Goal: Information Seeking & Learning: Learn about a topic

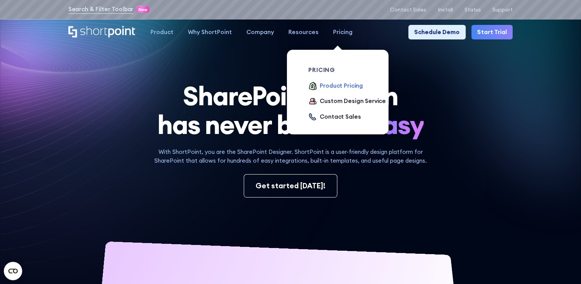
click at [334, 86] on div "Product Pricing" at bounding box center [341, 85] width 43 height 9
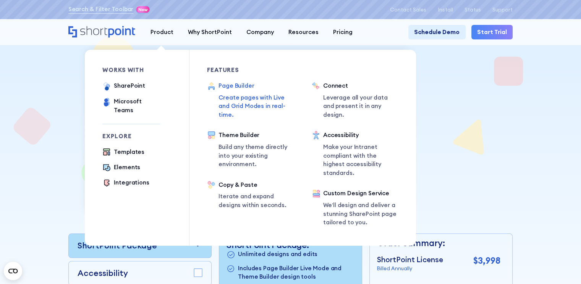
click at [237, 88] on div "Page Builder" at bounding box center [257, 85] width 76 height 9
